Goal: Find specific page/section: Find specific page/section

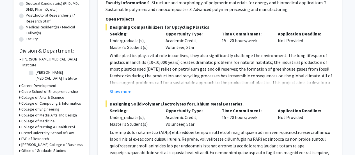
scroll to position [126, 0]
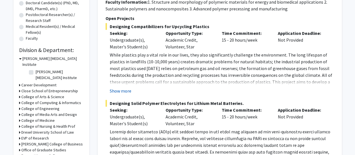
click at [126, 90] on button "Show more" at bounding box center [121, 90] width 22 height 7
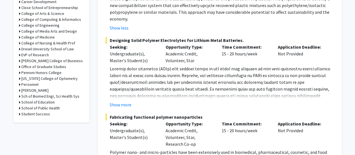
scroll to position [210, 0]
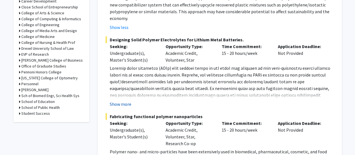
click at [122, 100] on button "Show more" at bounding box center [121, 103] width 22 height 7
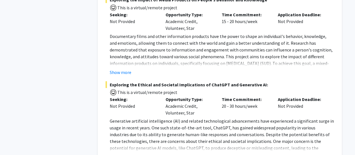
scroll to position [815, 0]
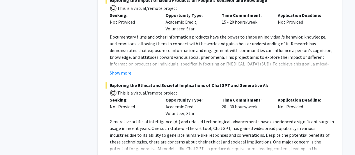
click at [127, 154] on button "Show more" at bounding box center [121, 157] width 22 height 7
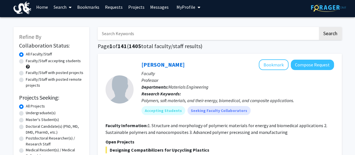
scroll to position [3, 0]
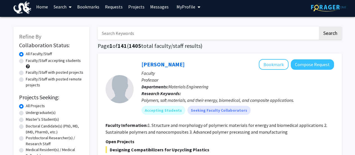
click at [56, 77] on label "Faculty/Staff with posted remote projects" at bounding box center [55, 82] width 58 height 12
click at [29, 77] on input "Faculty/Staff with posted remote projects" at bounding box center [28, 78] width 4 height 4
radio input "true"
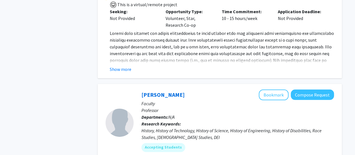
scroll to position [294, 0]
